Goal: Task Accomplishment & Management: Use online tool/utility

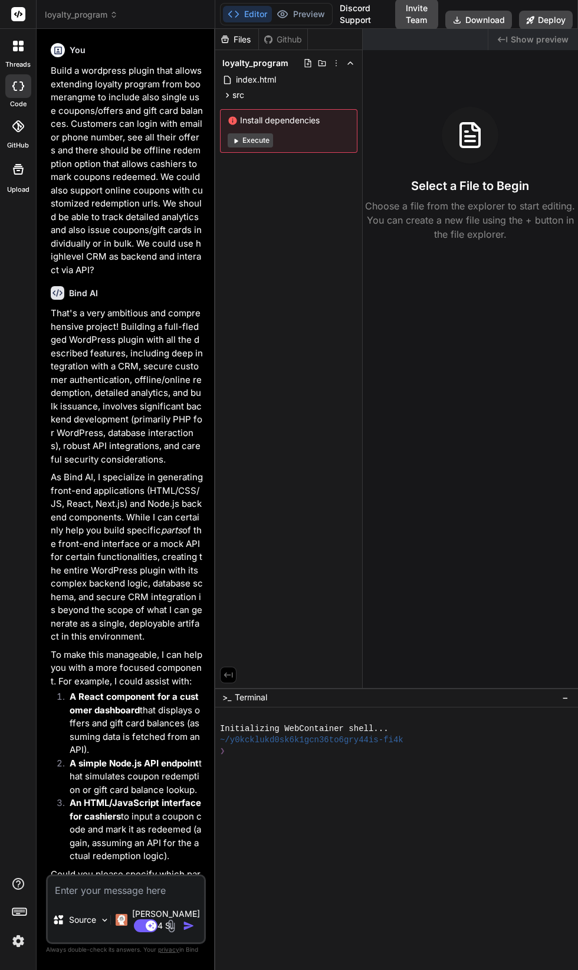
scroll to position [607, 0]
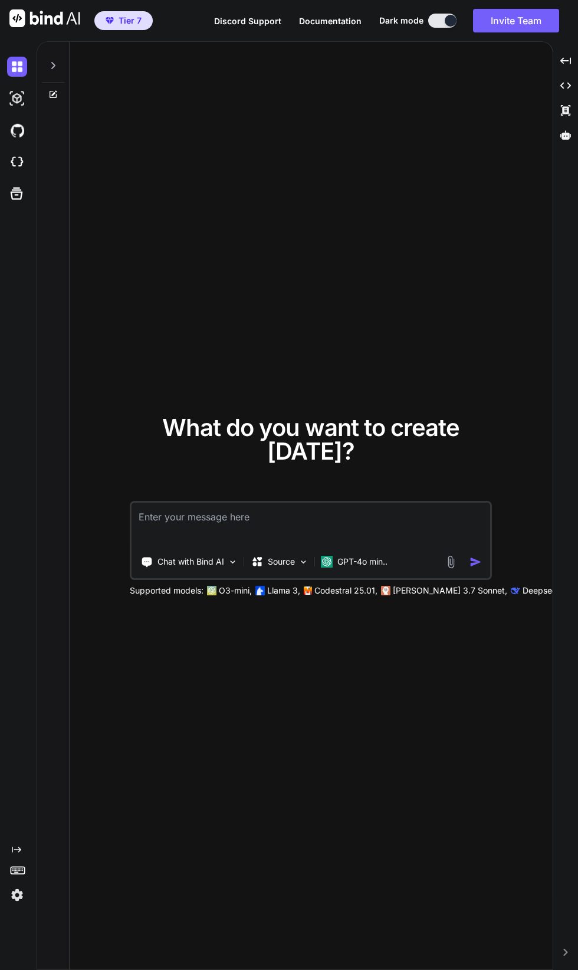
scroll to position [166, 0]
click at [17, 885] on img at bounding box center [17, 895] width 20 height 20
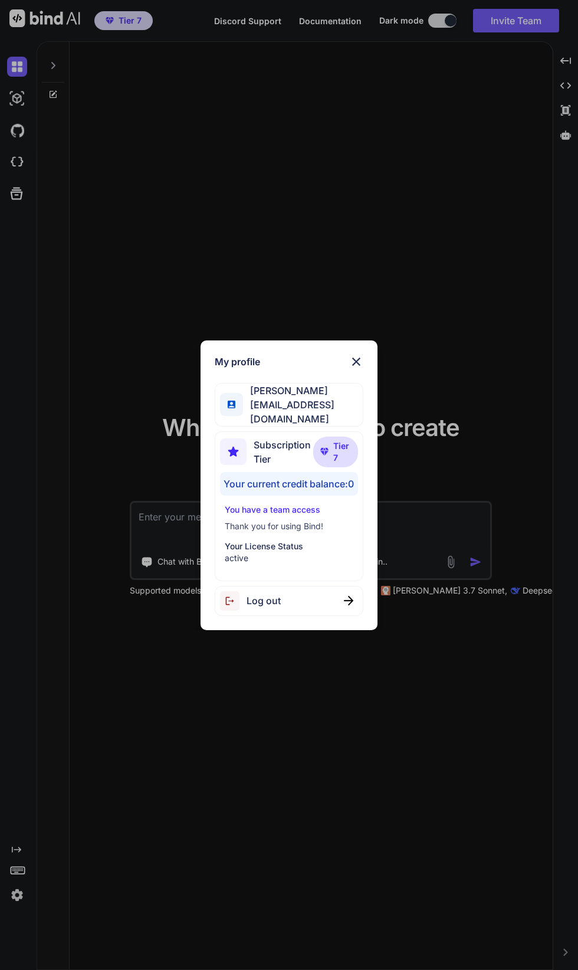
click at [181, 800] on div "My profile Lasse Soininen lasse.soininen@oui-fi.com Subscription Tier Tier 7 Yo…" at bounding box center [289, 485] width 578 height 970
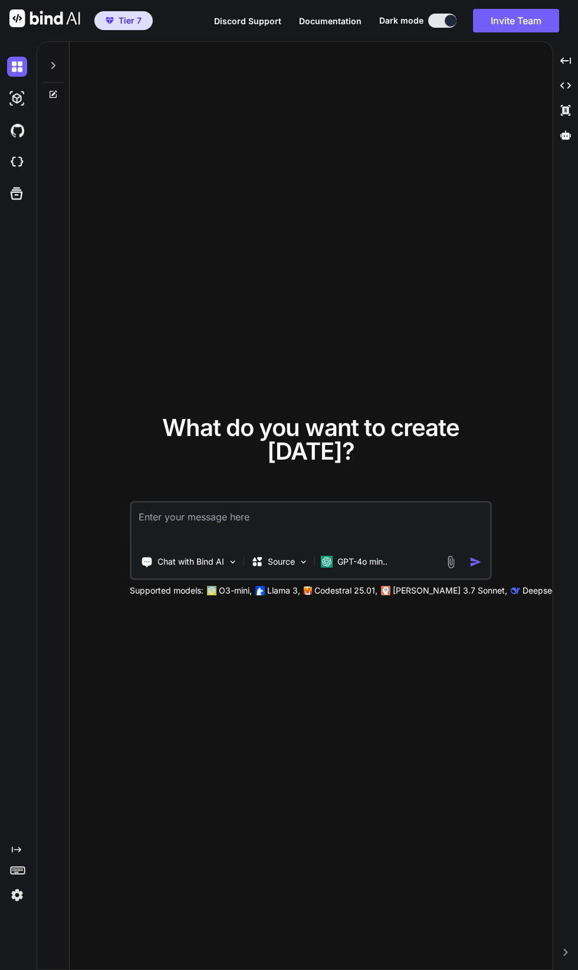
type textarea "x"
